Goal: Use online tool/utility: Utilize a website feature to perform a specific function

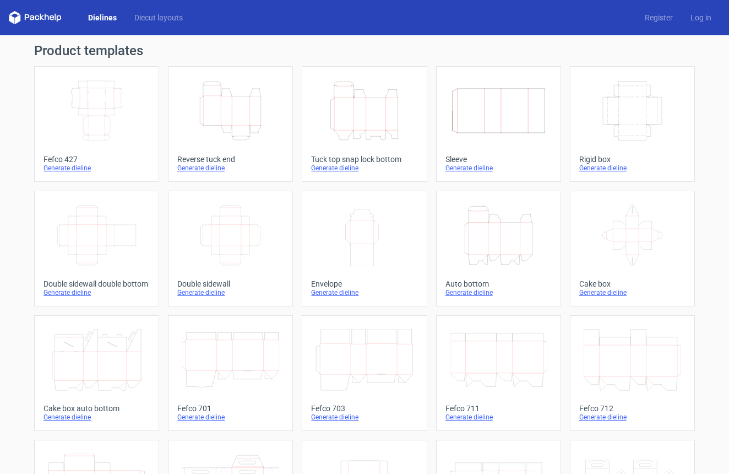
click at [609, 170] on div "Generate dieline" at bounding box center [633, 168] width 106 height 9
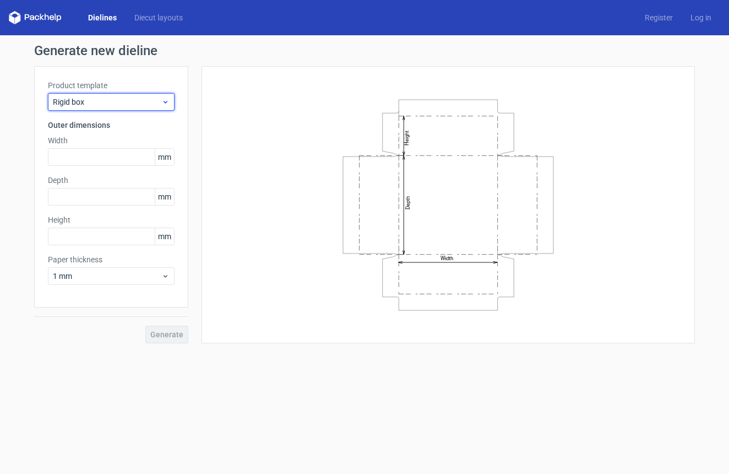
click at [102, 99] on span "Rigid box" at bounding box center [107, 101] width 109 height 11
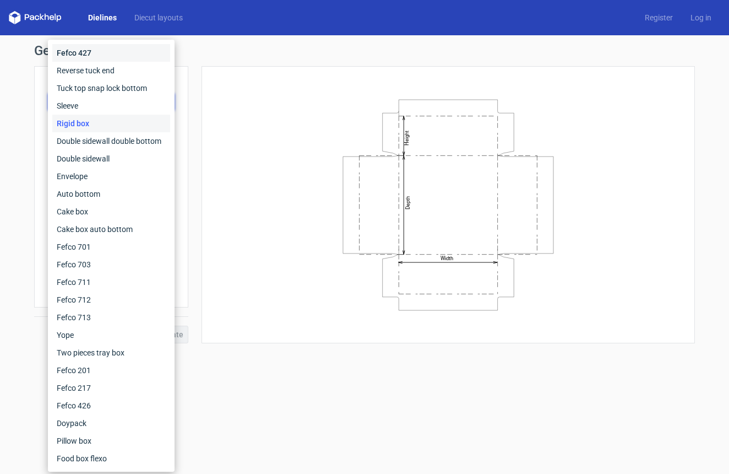
click at [90, 56] on div "Fefco 427" at bounding box center [111, 53] width 118 height 18
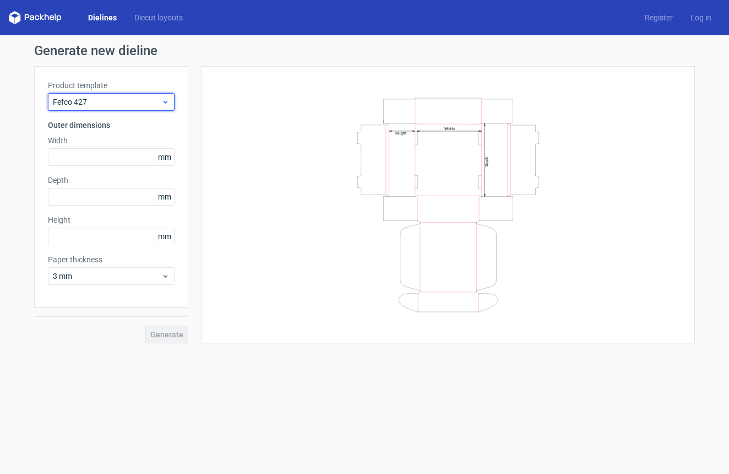
click at [132, 100] on span "Fefco 427" at bounding box center [107, 101] width 109 height 11
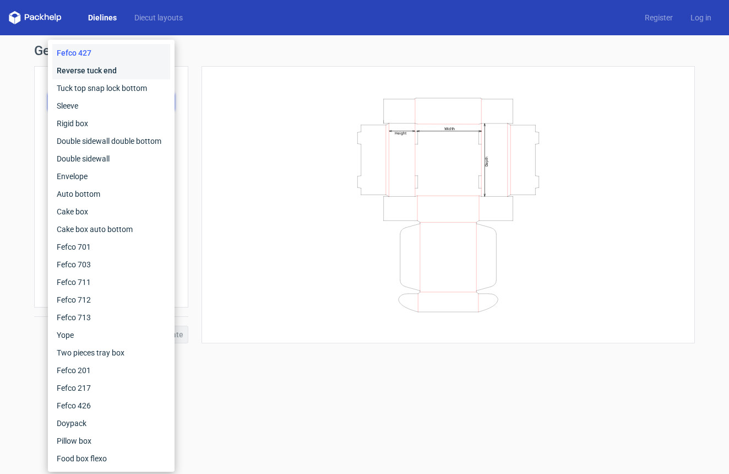
click at [121, 78] on div "Reverse tuck end" at bounding box center [111, 71] width 118 height 18
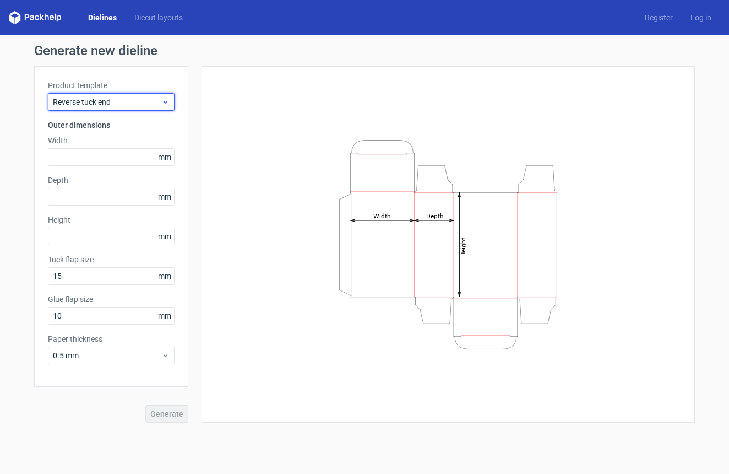
click at [125, 98] on span "Reverse tuck end" at bounding box center [107, 101] width 109 height 11
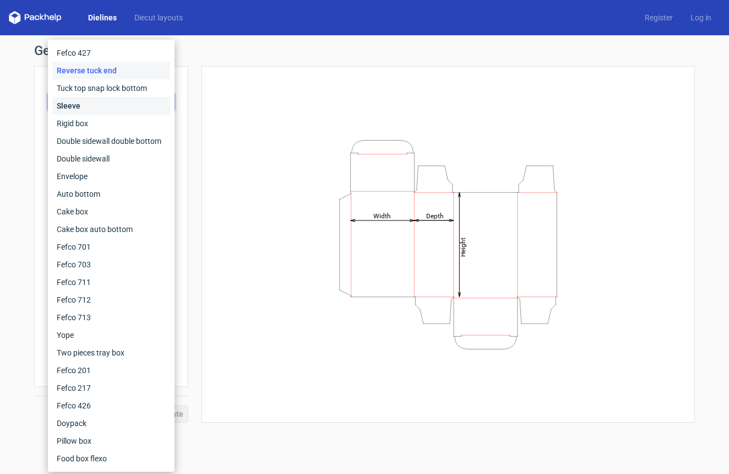
click at [111, 104] on div "Sleeve" at bounding box center [111, 106] width 118 height 18
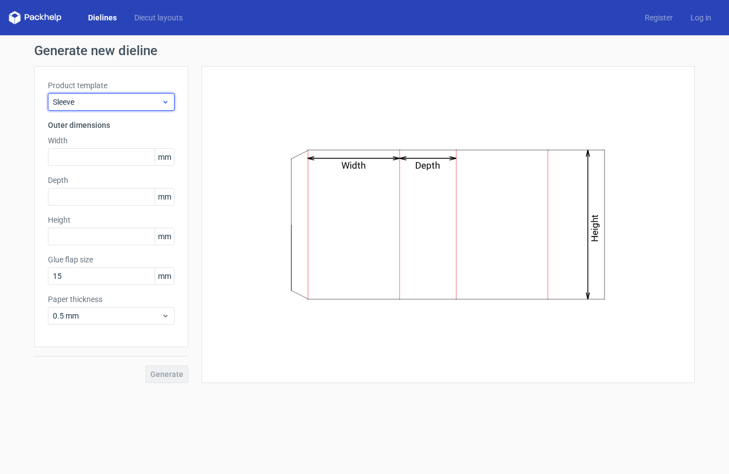
click at [110, 96] on span "Sleeve" at bounding box center [107, 101] width 109 height 11
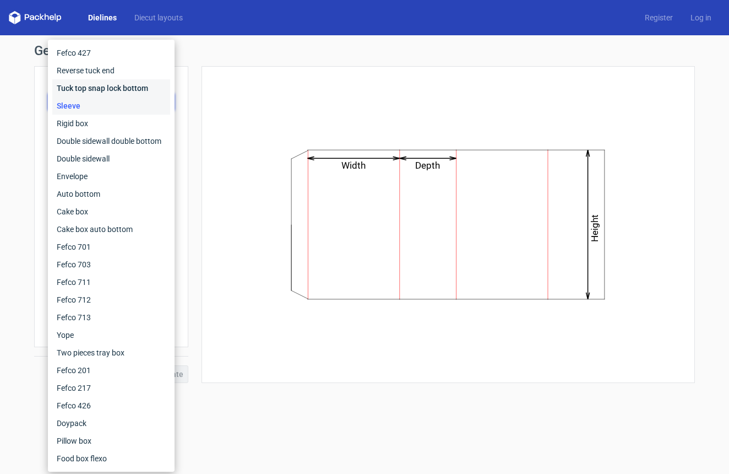
click at [106, 85] on div "Tuck top snap lock bottom" at bounding box center [111, 88] width 118 height 18
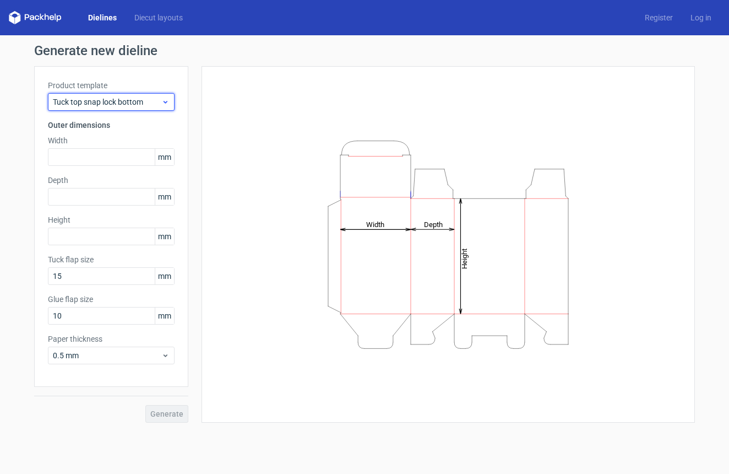
click at [118, 97] on span "Tuck top snap lock bottom" at bounding box center [107, 101] width 109 height 11
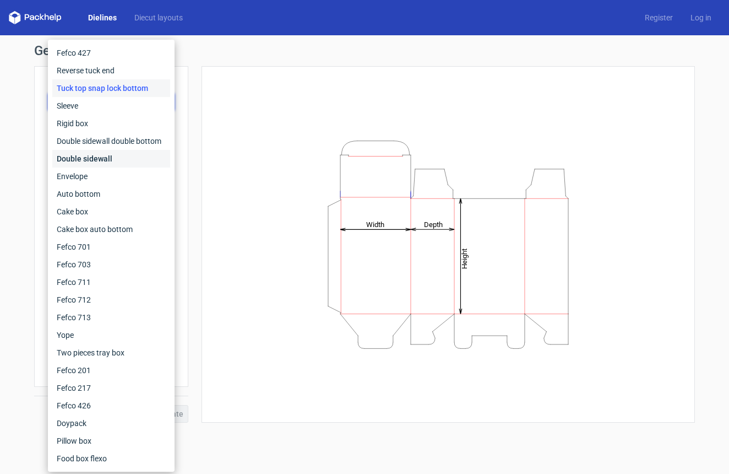
click at [118, 160] on div "Double sidewall" at bounding box center [111, 159] width 118 height 18
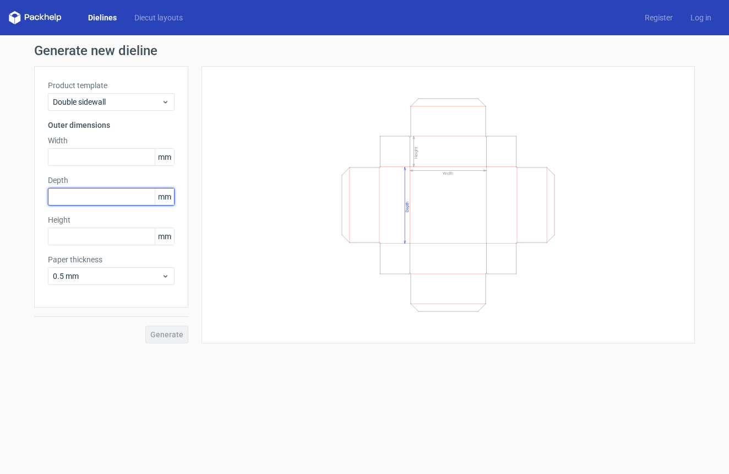
click at [118, 190] on input "text" at bounding box center [111, 197] width 127 height 18
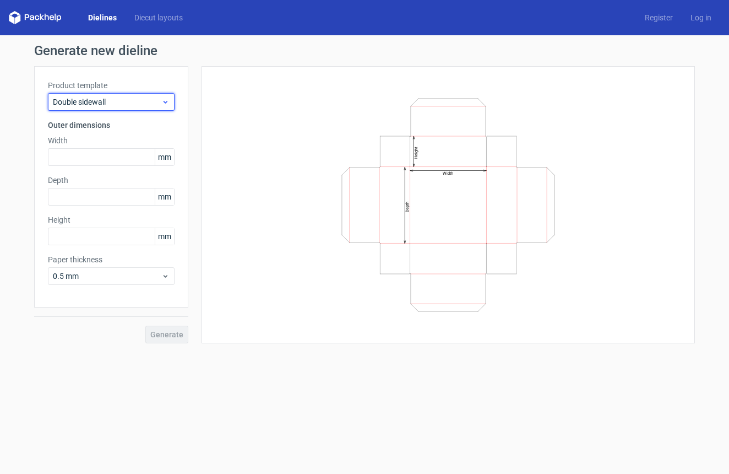
click at [126, 110] on div "Double sidewall" at bounding box center [111, 102] width 127 height 18
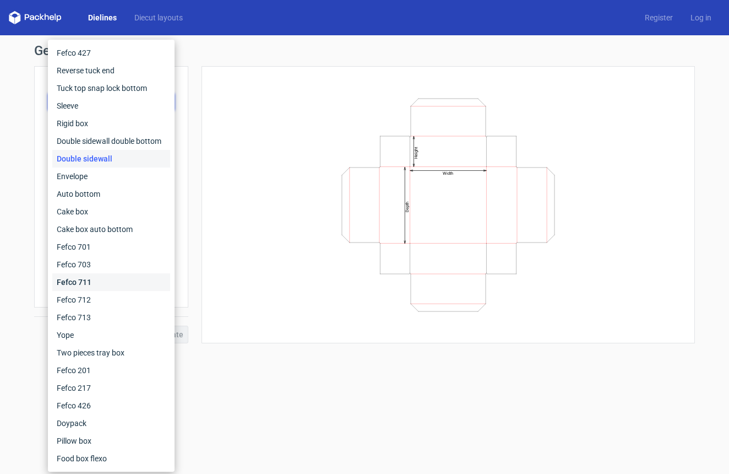
click at [121, 282] on div "Fefco 711" at bounding box center [111, 282] width 118 height 18
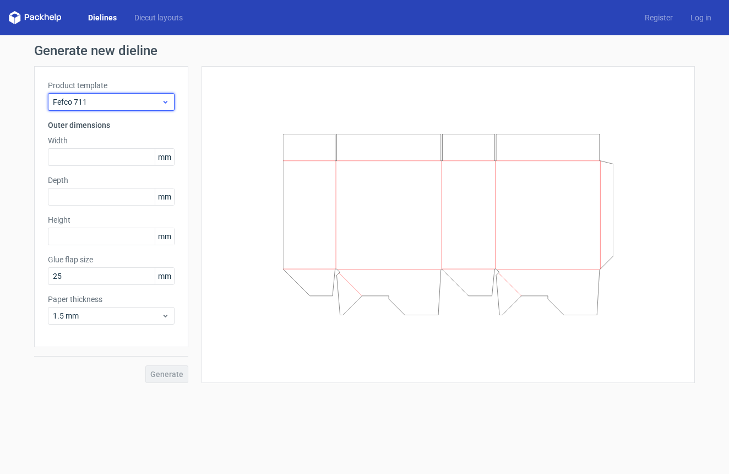
click at [136, 95] on div "Fefco 711" at bounding box center [111, 102] width 127 height 18
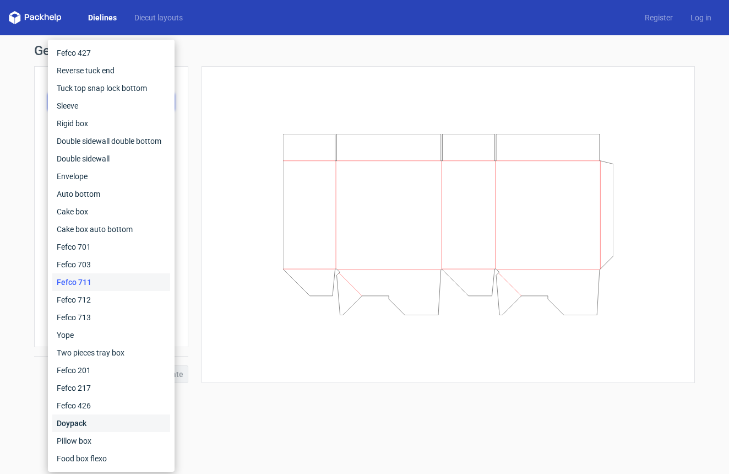
click at [107, 421] on div "Doypack" at bounding box center [111, 423] width 118 height 18
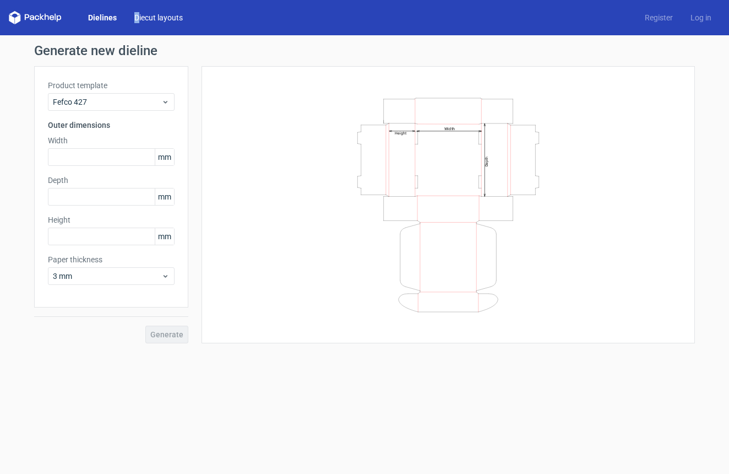
click at [139, 12] on div "Dielines Diecut layouts" at bounding box center [100, 17] width 183 height 13
click at [141, 15] on link "Diecut layouts" at bounding box center [159, 17] width 66 height 11
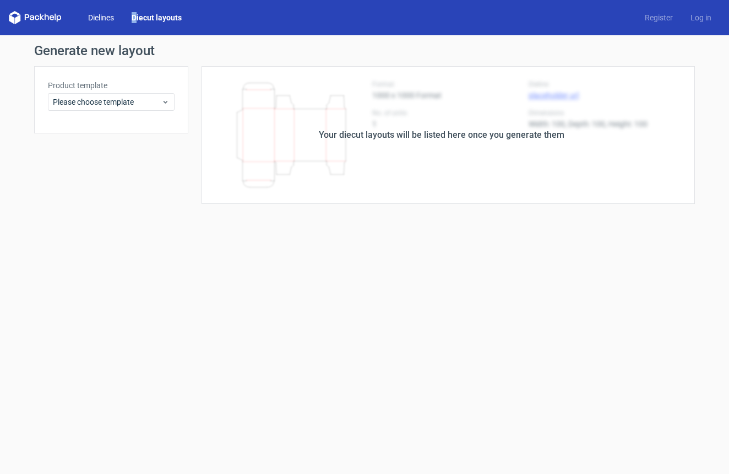
click at [117, 17] on link "Dielines" at bounding box center [101, 17] width 44 height 11
